Goal: Use online tool/utility: Utilize a website feature to perform a specific function

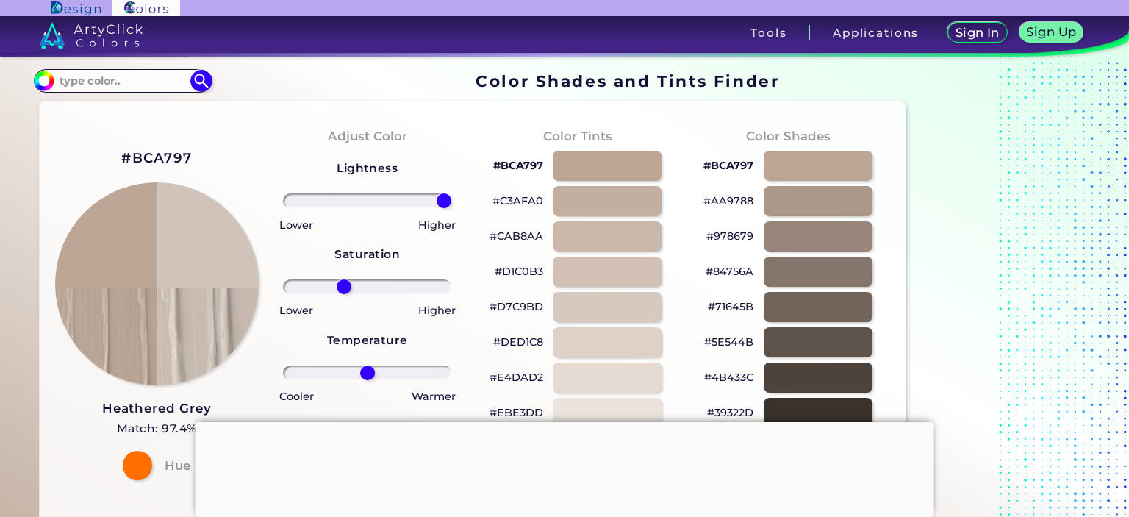
type input "-30"
click at [344, 290] on input "range" at bounding box center [367, 286] width 168 height 15
drag, startPoint x: 438, startPoint y: 213, endPoint x: 415, endPoint y: 214, distance: 22.8
click at [415, 214] on div "Higher" at bounding box center [414, 222] width 93 height 21
drag, startPoint x: 441, startPoint y: 207, endPoint x: 423, endPoint y: 207, distance: 18.4
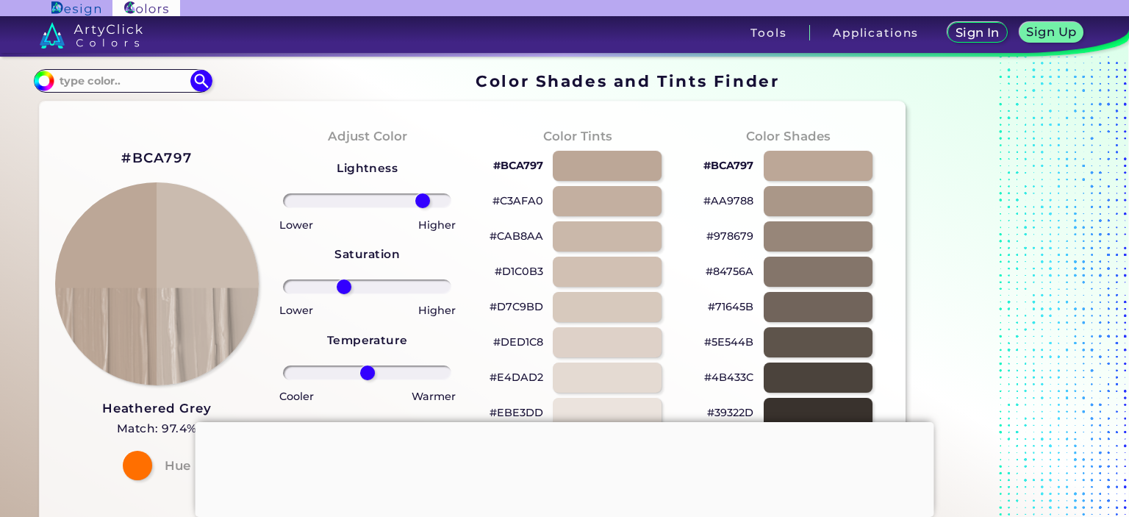
click at [423, 207] on input "range" at bounding box center [367, 200] width 168 height 15
click at [211, 276] on img at bounding box center [156, 283] width 205 height 205
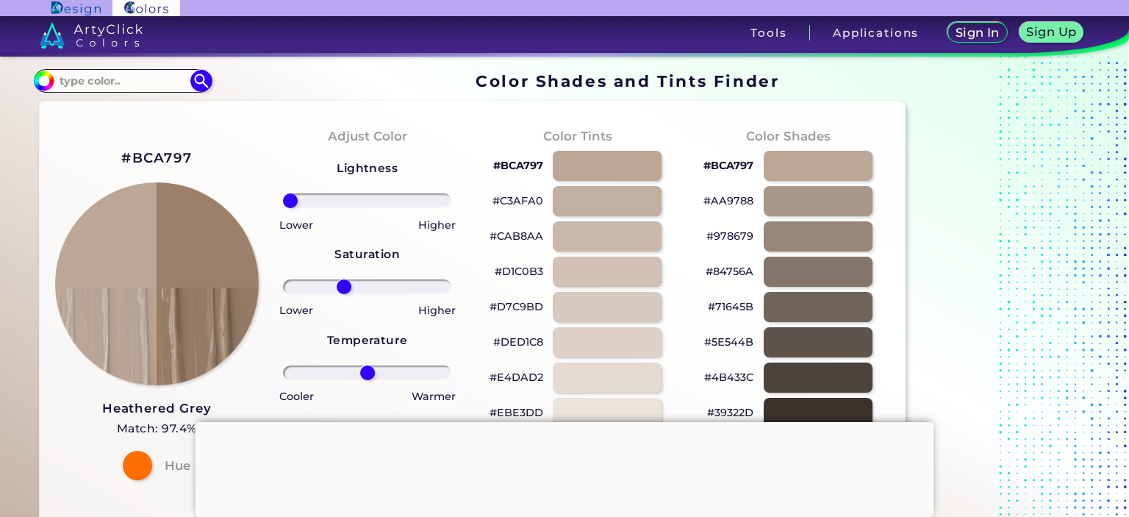
drag, startPoint x: 426, startPoint y: 202, endPoint x: 271, endPoint y: 210, distance: 156.1
click at [283, 208] on input "range" at bounding box center [367, 200] width 168 height 15
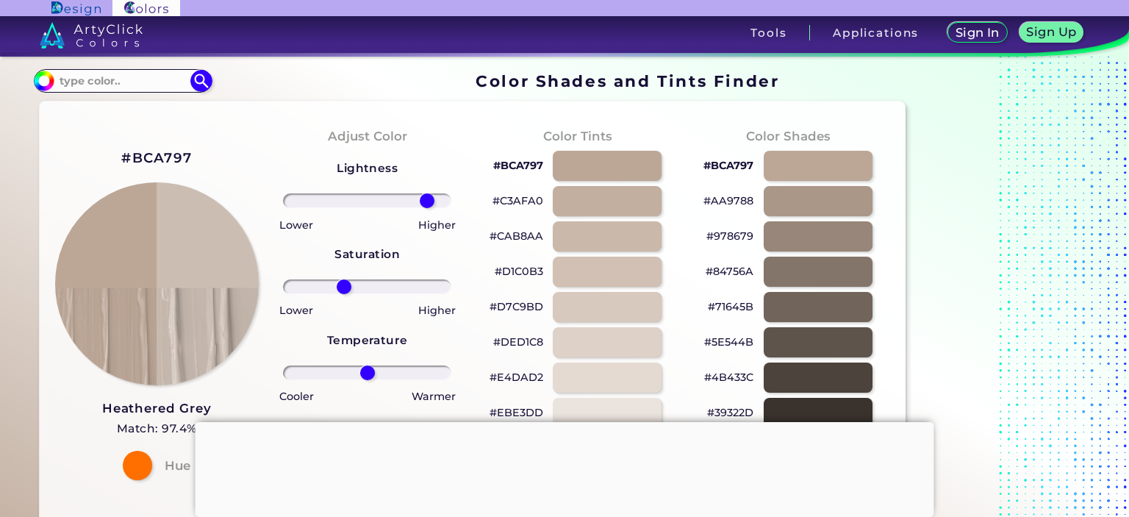
drag, startPoint x: 296, startPoint y: 202, endPoint x: 426, endPoint y: 201, distance: 130.1
type input "78"
click at [426, 201] on input "range" at bounding box center [367, 200] width 168 height 15
click at [608, 313] on div at bounding box center [607, 307] width 110 height 30
type input "#d7c9bd"
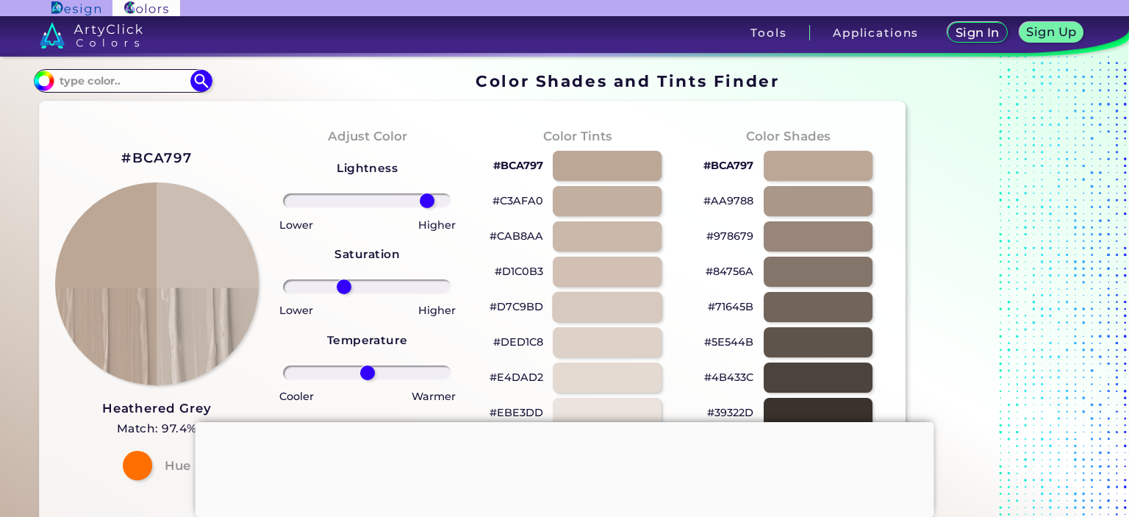
type input "0"
